Goal: Navigation & Orientation: Find specific page/section

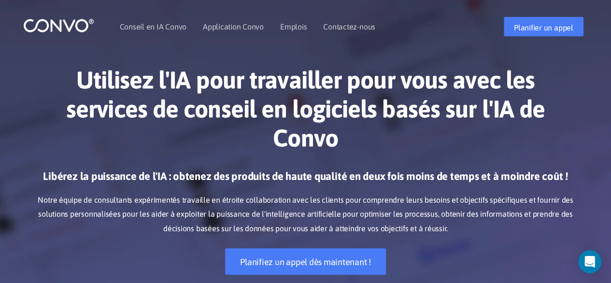
click at [363, 55] on div "Utilisez l'IA pour travailler pour vous avec les services de conseil en logicie…" at bounding box center [305, 170] width 551 height 238
click at [297, 27] on font "Emplois" at bounding box center [293, 26] width 27 height 9
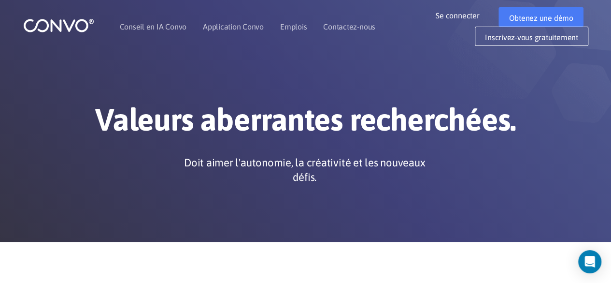
scroll to position [0, 0]
